Goal: Transaction & Acquisition: Purchase product/service

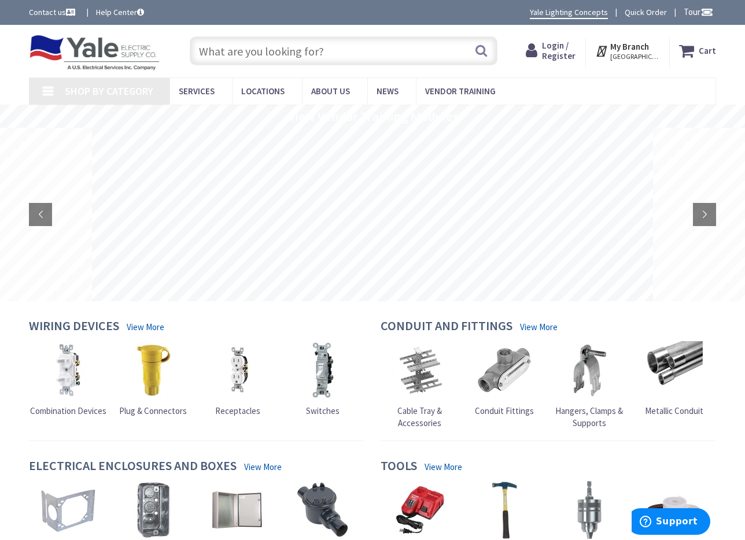
click at [305, 54] on input "text" at bounding box center [344, 50] width 308 height 29
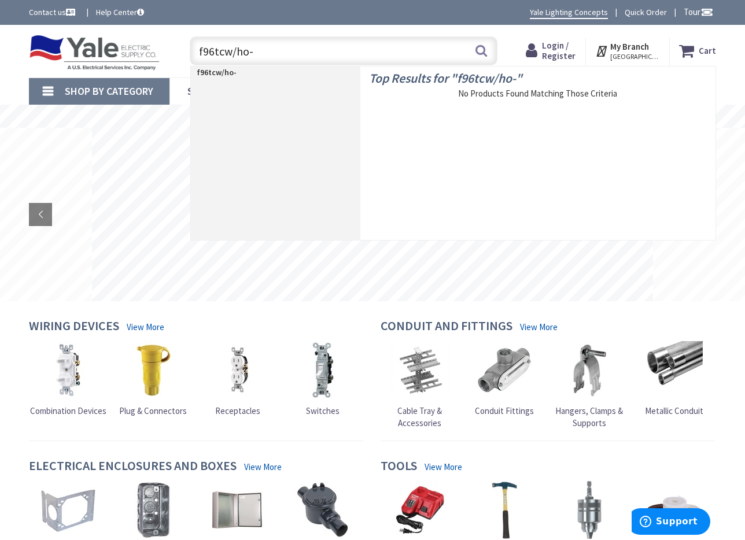
type input "f96tcw/ho-o"
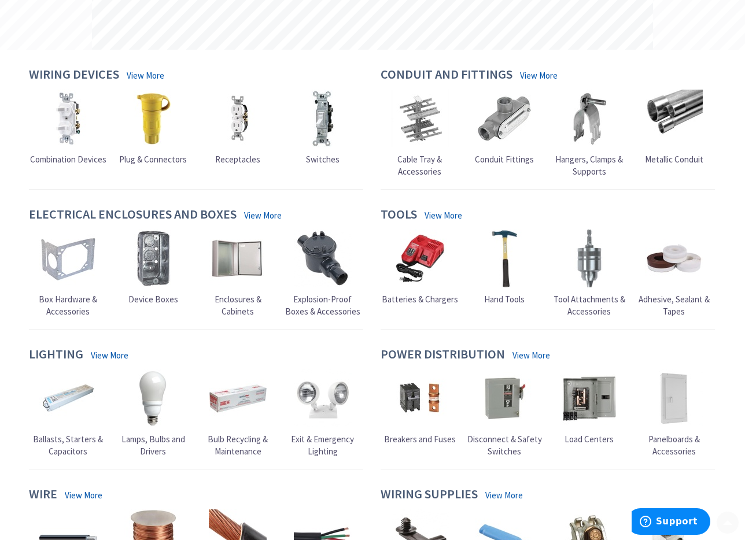
scroll to position [322, 0]
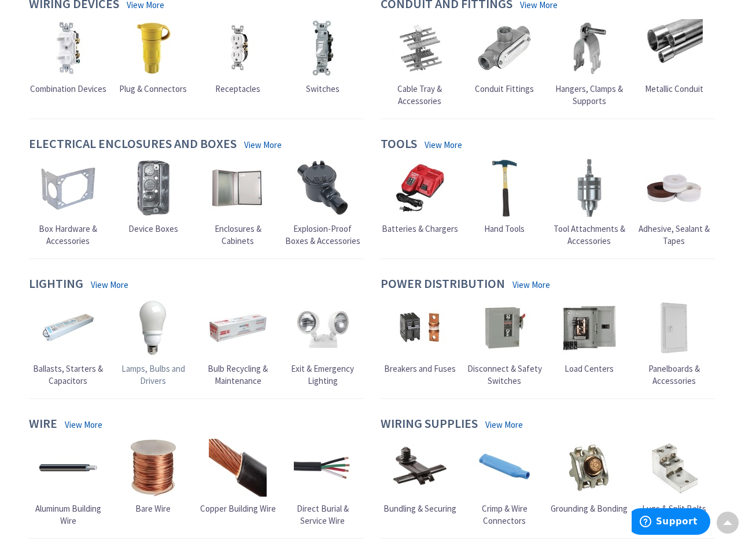
click at [149, 327] on img at bounding box center [153, 328] width 58 height 58
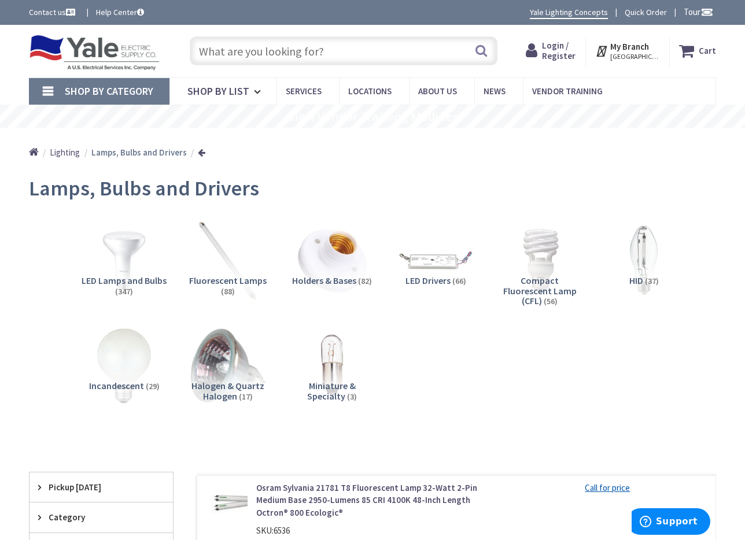
click at [227, 251] on img at bounding box center [228, 260] width 84 height 84
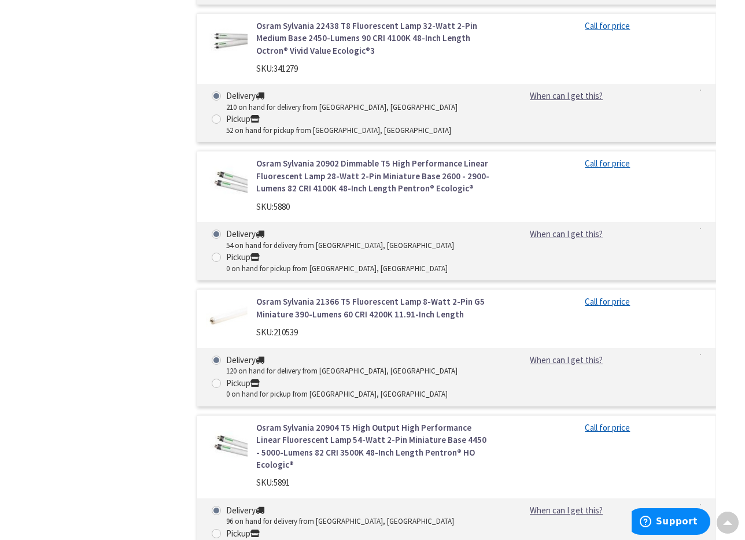
scroll to position [1460, 0]
